Goal: Task Accomplishment & Management: Use online tool/utility

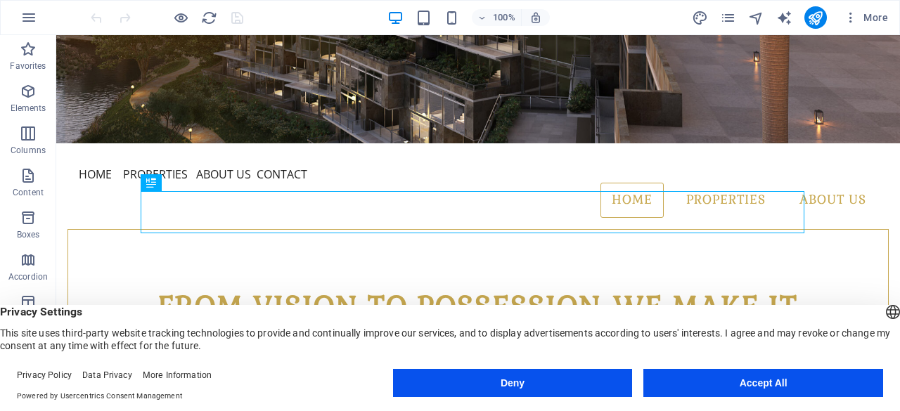
click at [772, 394] on button "Accept All" at bounding box center [763, 383] width 240 height 28
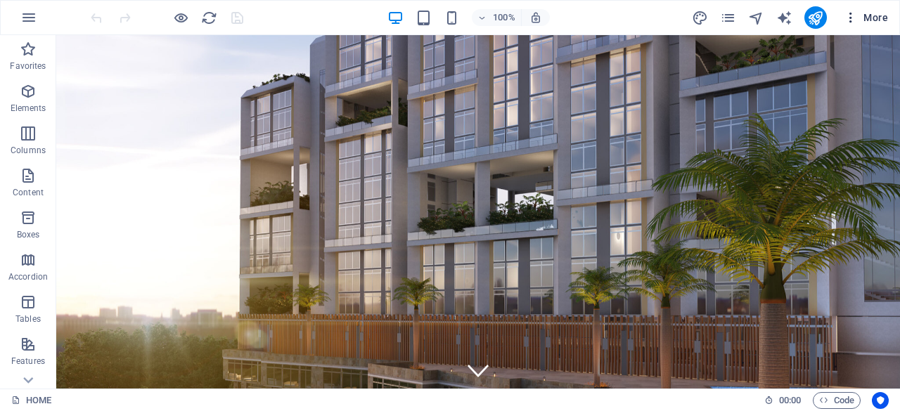
click at [849, 18] on icon "button" at bounding box center [851, 18] width 14 height 14
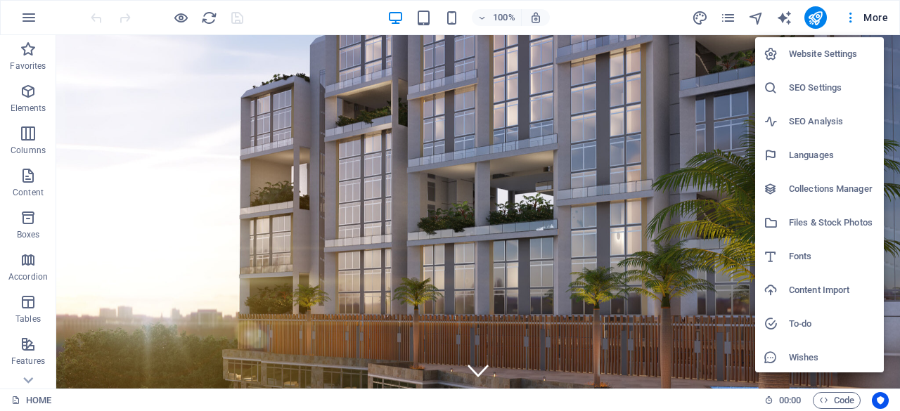
click at [25, 18] on div at bounding box center [450, 205] width 900 height 411
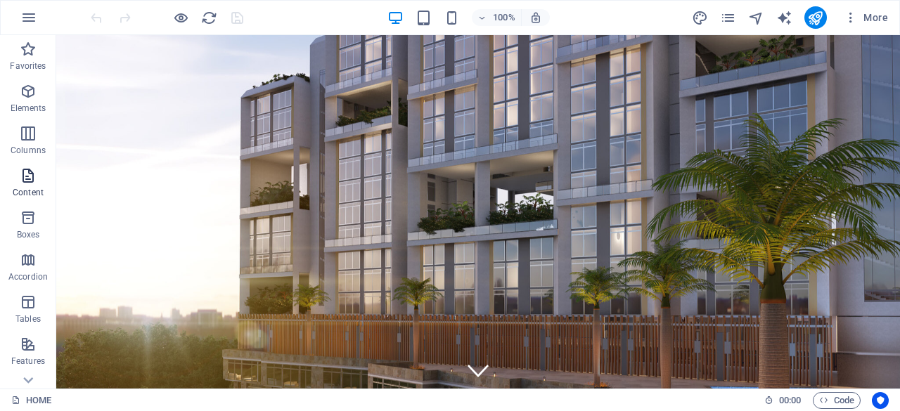
click at [31, 181] on icon "button" at bounding box center [28, 175] width 17 height 17
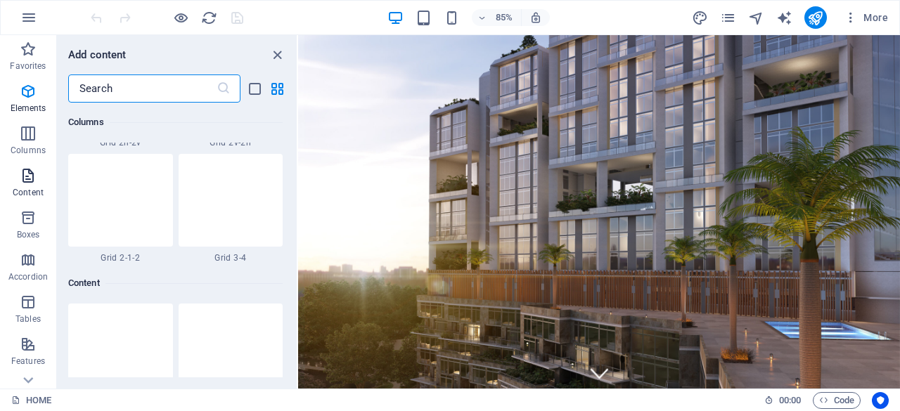
scroll to position [2460, 0]
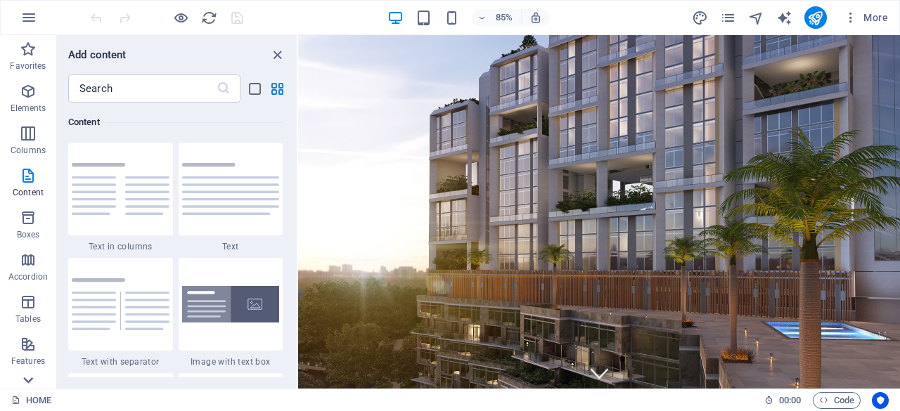
click at [27, 378] on icon at bounding box center [28, 381] width 20 height 20
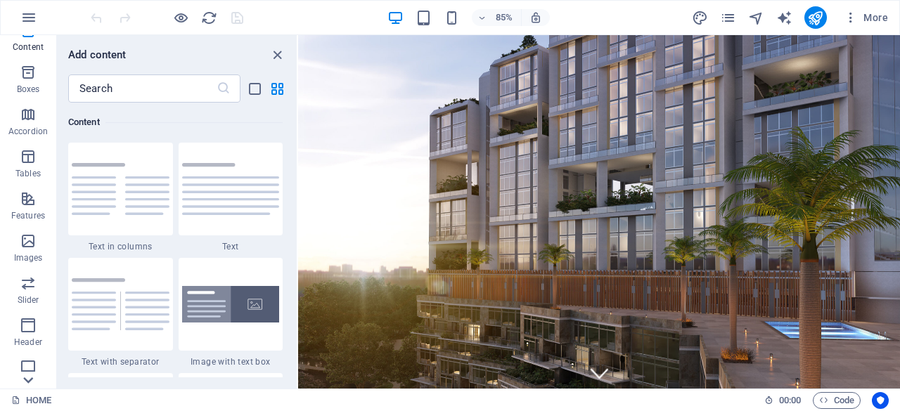
scroll to position [278, 0]
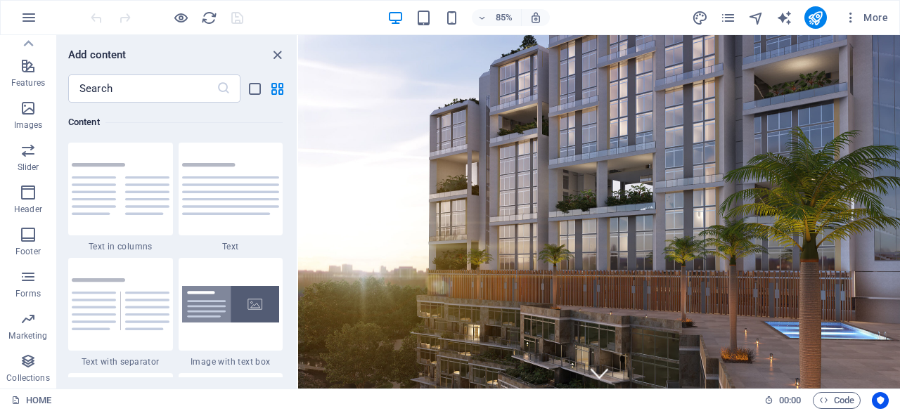
click at [27, 378] on p "Collections" at bounding box center [27, 378] width 43 height 11
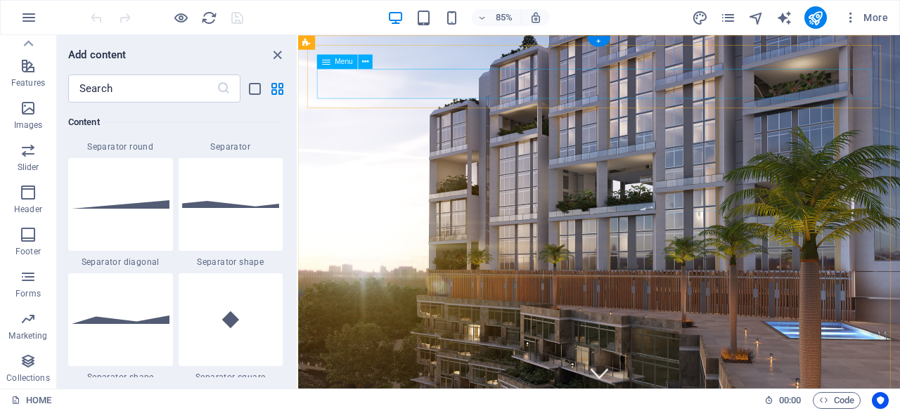
scroll to position [12872, 0]
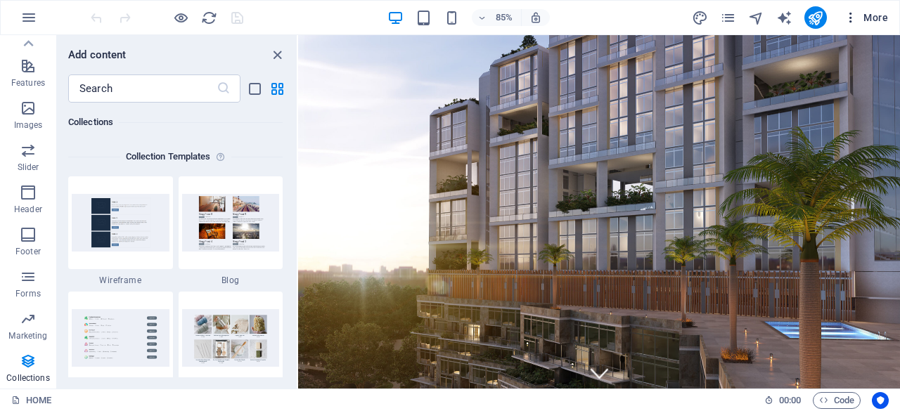
click at [851, 20] on icon "button" at bounding box center [851, 18] width 14 height 14
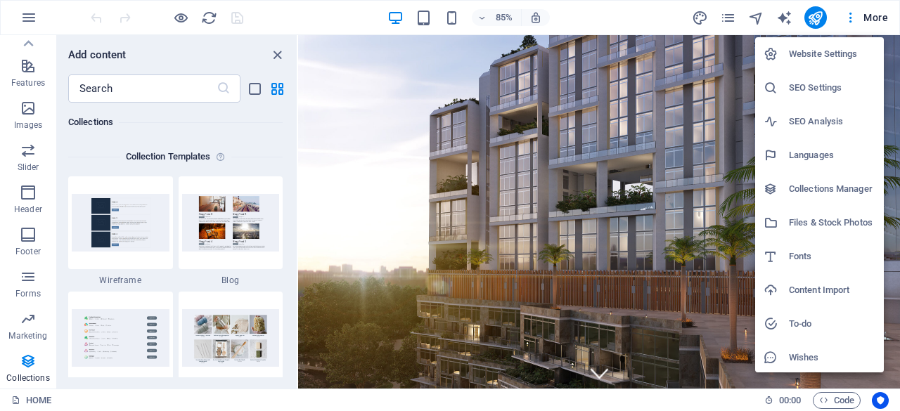
click at [850, 49] on h6 "Website Settings" at bounding box center [832, 54] width 86 height 17
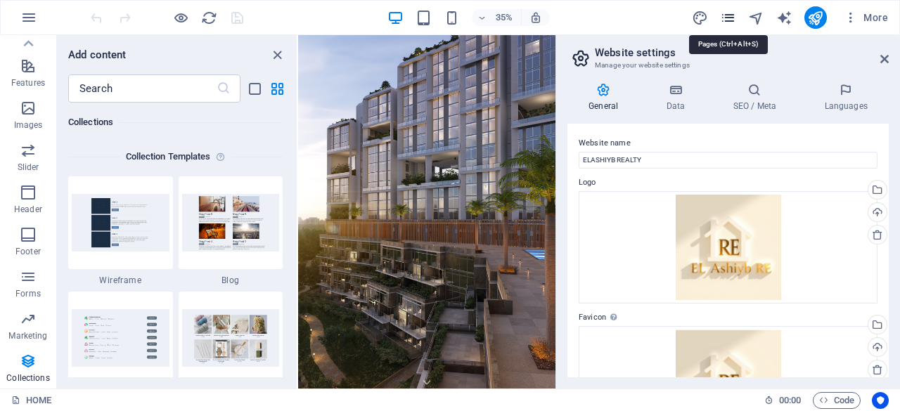
click at [726, 12] on icon "pages" at bounding box center [728, 18] width 16 height 16
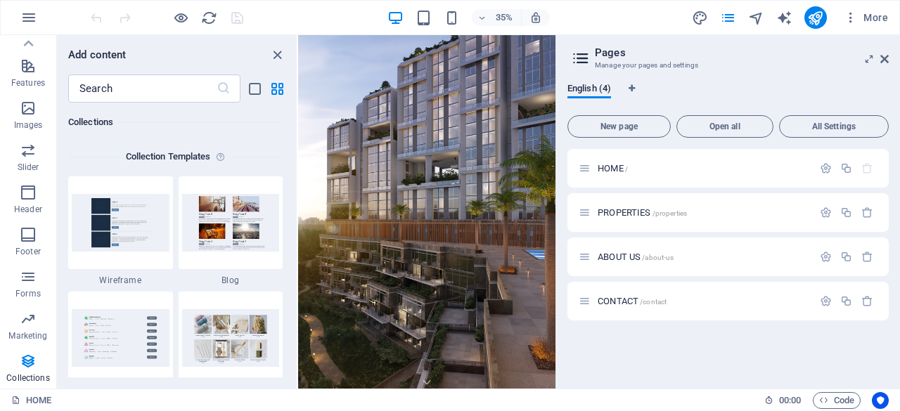
click at [295, 378] on div "Add content ​ Favorites 1 Star Headline 1 Star Container Elements 1 Star Headli…" at bounding box center [177, 212] width 240 height 354
click at [205, 22] on icon "reload" at bounding box center [209, 18] width 16 height 16
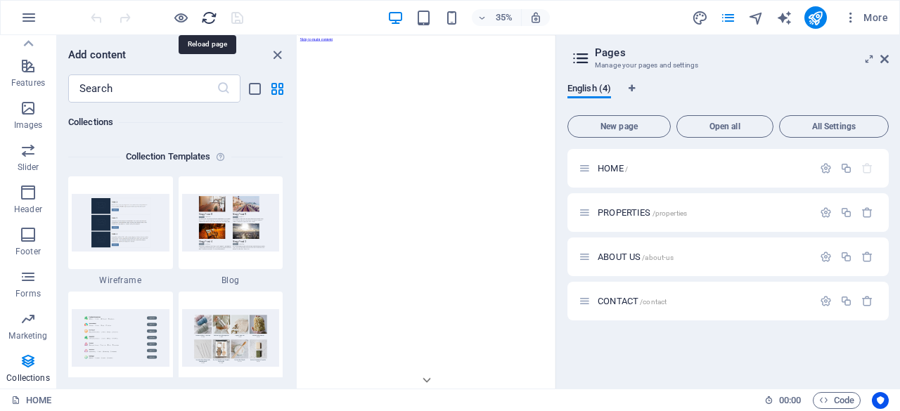
scroll to position [0, 0]
click at [852, 17] on icon "button" at bounding box center [851, 18] width 14 height 14
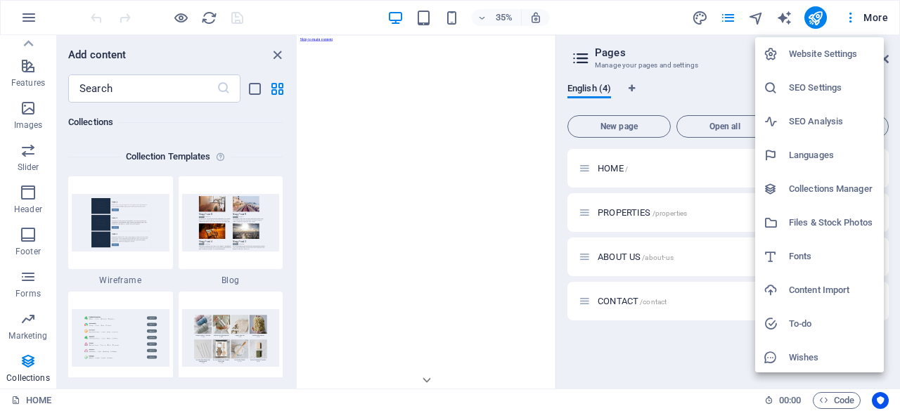
click at [823, 326] on h6 "To-do" at bounding box center [832, 324] width 86 height 17
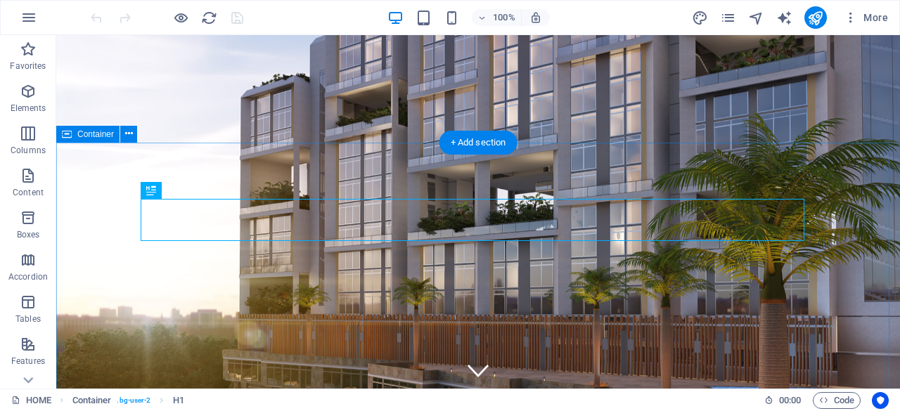
scroll to position [415, 0]
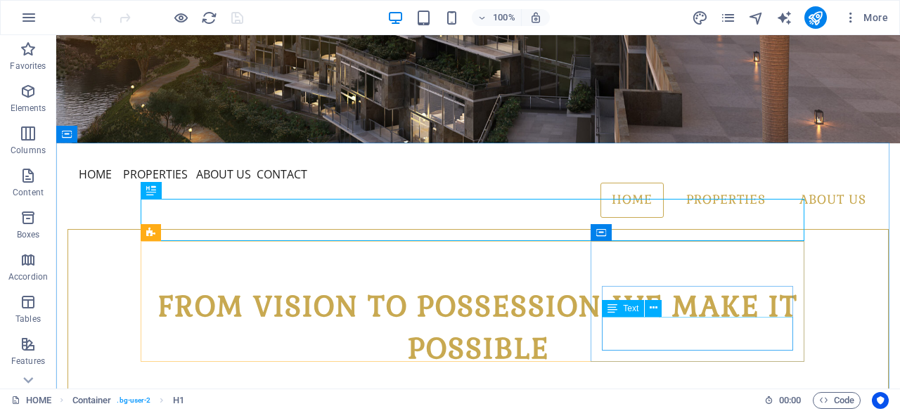
click at [622, 311] on div "Text" at bounding box center [623, 308] width 42 height 17
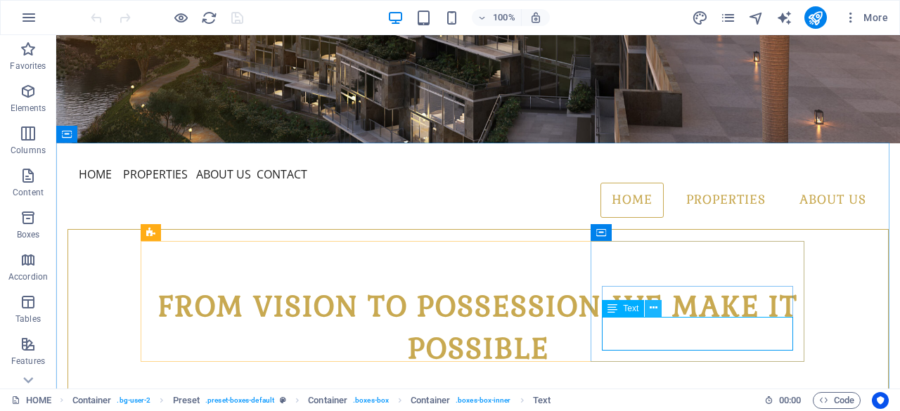
click at [655, 307] on icon at bounding box center [654, 308] width 8 height 15
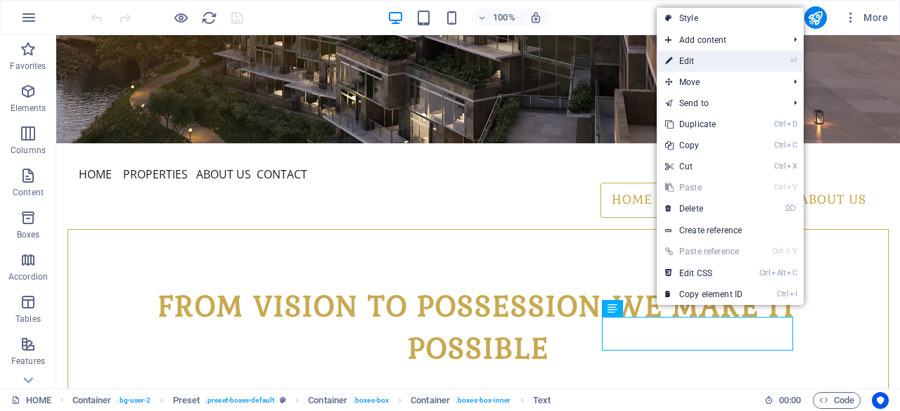
click at [690, 64] on link "⏎ Edit" at bounding box center [704, 61] width 94 height 21
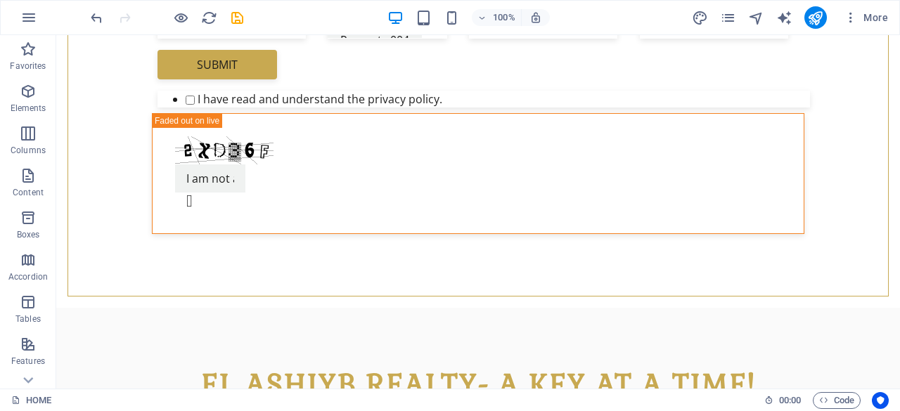
scroll to position [837, 0]
